Goal: Task Accomplishment & Management: Use online tool/utility

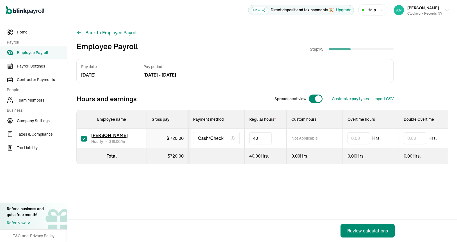
type input "4"
type input "30"
click at [360, 229] on div "Review calculations" at bounding box center [367, 230] width 41 height 7
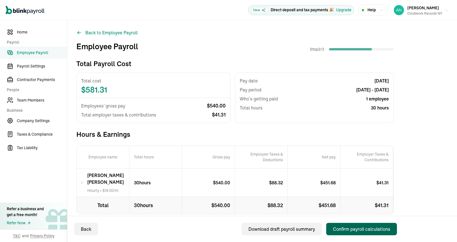
click at [353, 228] on div "Confirm payroll calculations" at bounding box center [361, 228] width 57 height 7
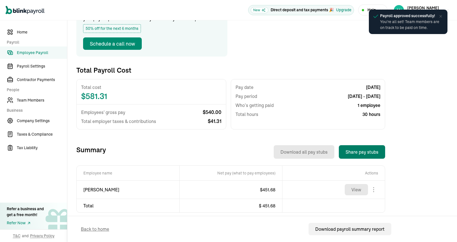
click at [374, 152] on button "Share pay stubs" at bounding box center [362, 151] width 46 height 13
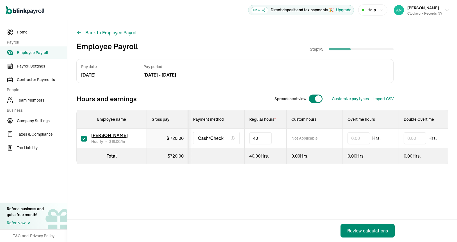
type input "4"
type input "30"
click at [360, 229] on div "Review calculations" at bounding box center [367, 230] width 41 height 7
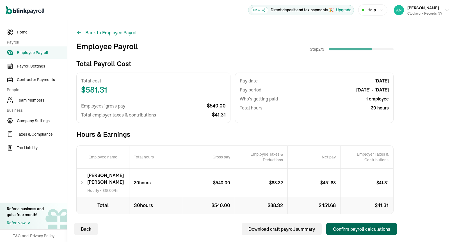
click at [353, 228] on div "Confirm payroll calculations" at bounding box center [361, 228] width 57 height 7
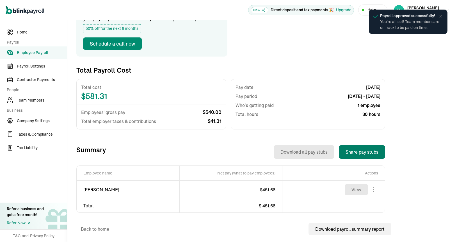
click at [374, 152] on button "Share pay stubs" at bounding box center [362, 151] width 46 height 13
